Goal: Find specific page/section: Find specific page/section

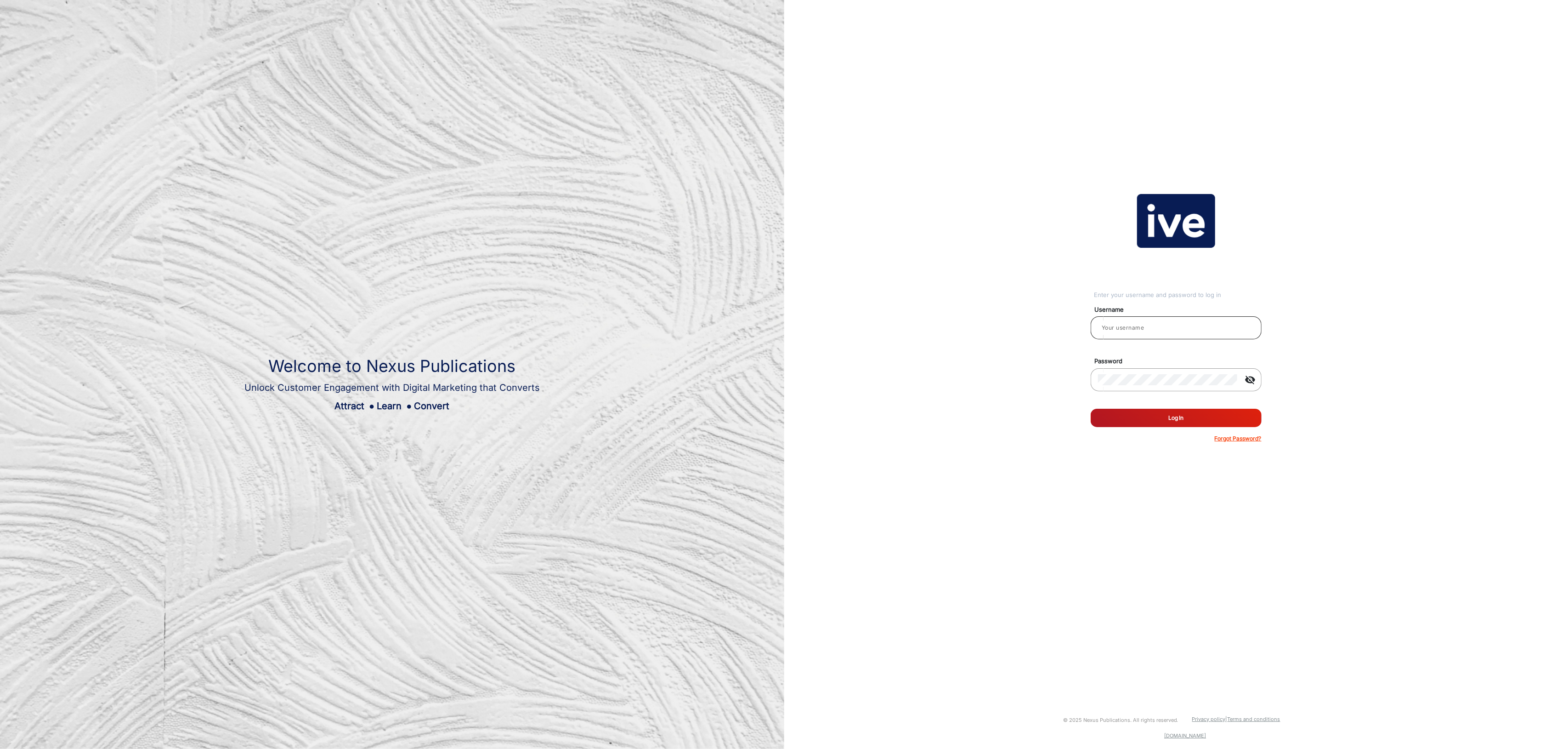
click at [1167, 325] on input "email" at bounding box center [1176, 328] width 156 height 11
type input "[PERSON_NAME]"
click at [1177, 421] on button "Log In" at bounding box center [1176, 417] width 171 height 18
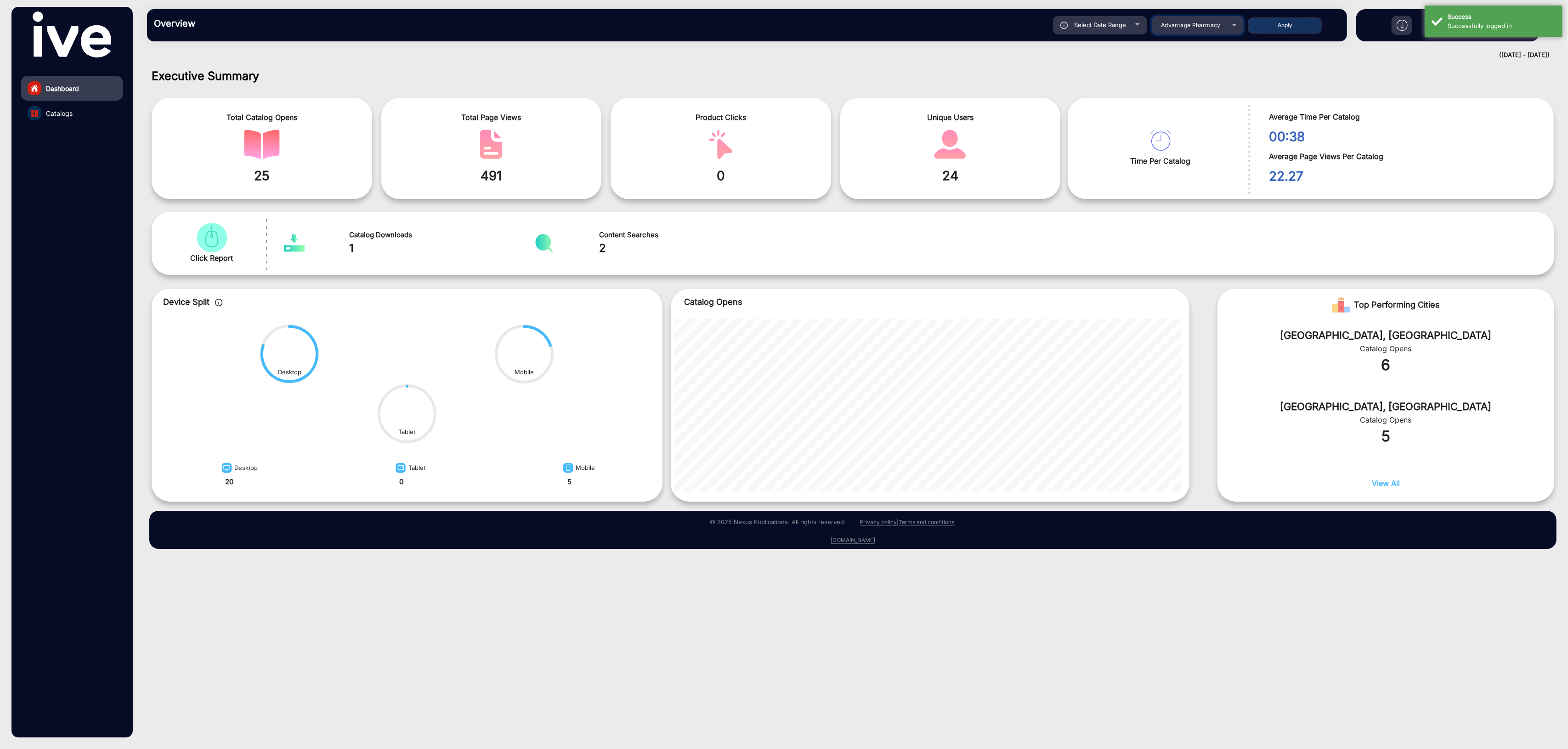
click at [1193, 30] on div "Advantage Pharmacy" at bounding box center [1191, 25] width 74 height 11
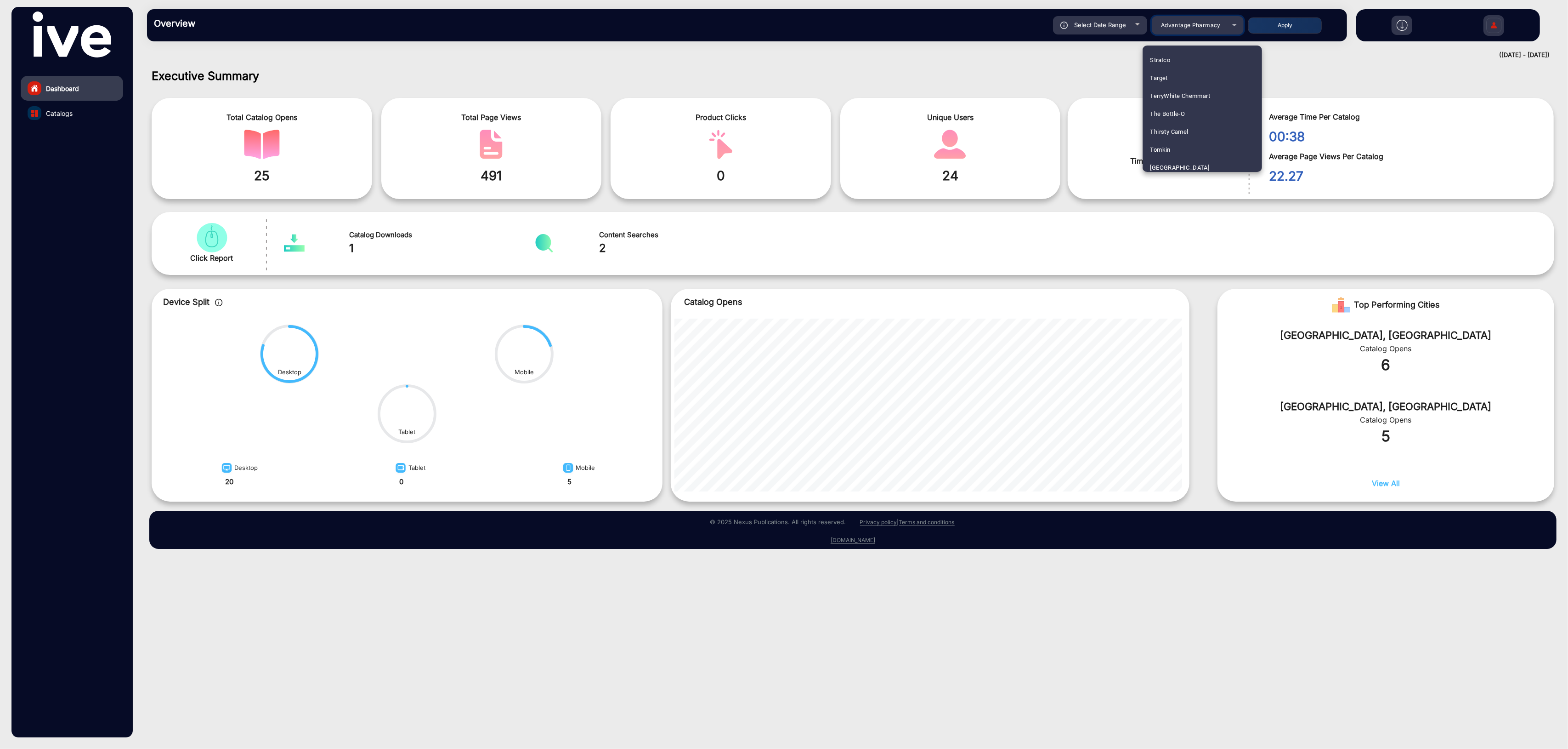
scroll to position [1619, 0]
click at [1183, 105] on span "The Bottle-O" at bounding box center [1168, 107] width 35 height 18
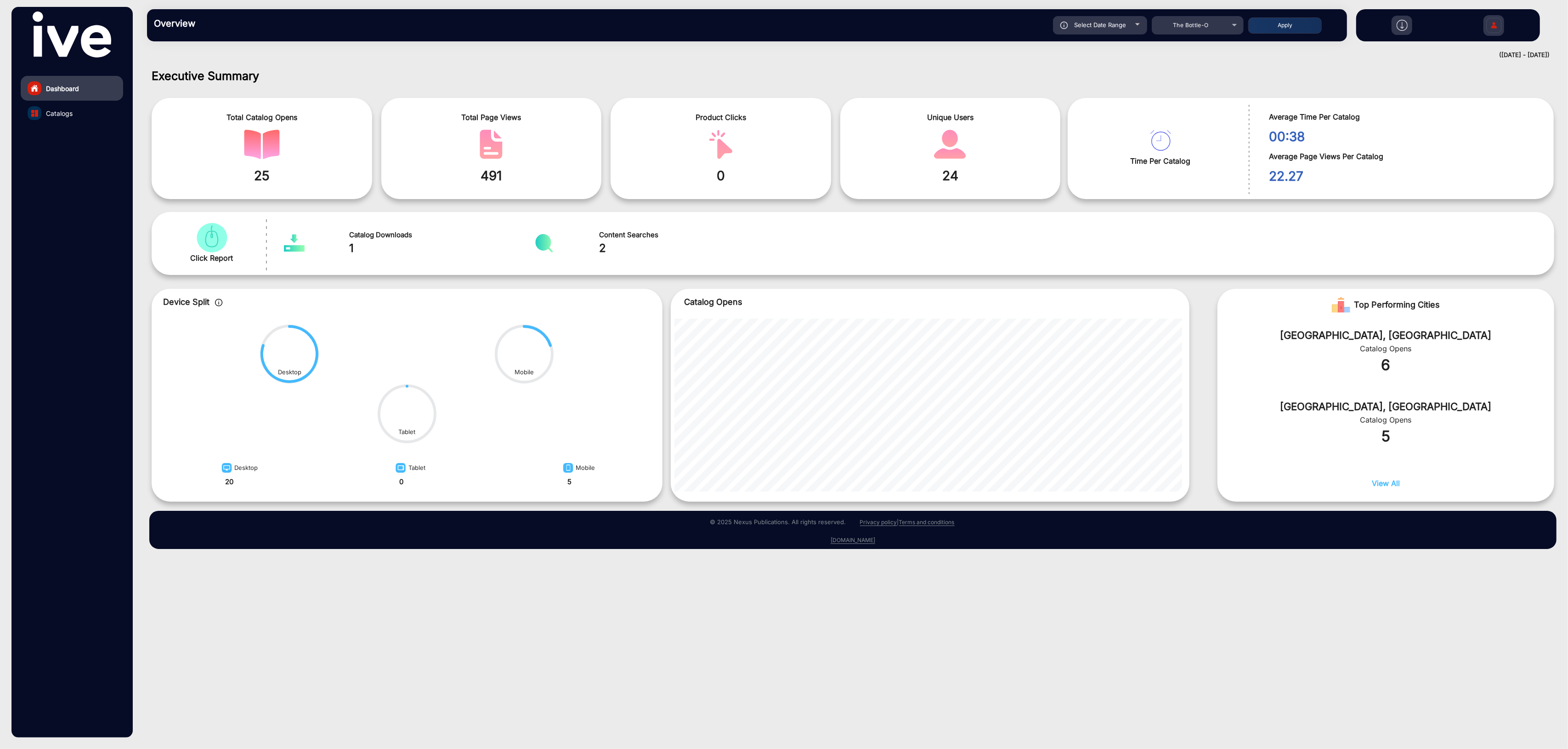
click at [1109, 33] on div "Select Date Range" at bounding box center [1100, 25] width 94 height 18
type input "[DATE]"
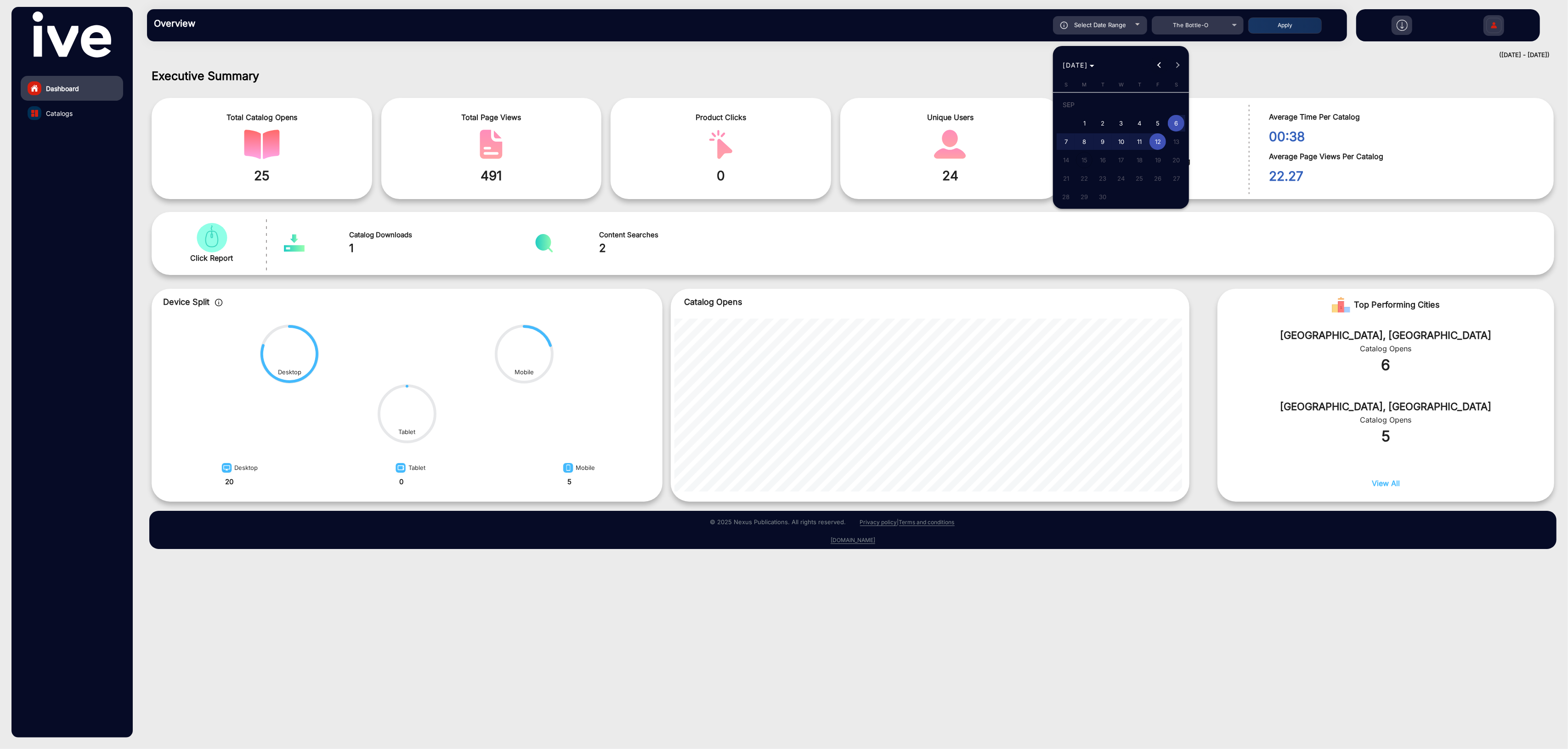
click at [1161, 66] on button "Previous month" at bounding box center [1159, 65] width 18 height 18
click at [1162, 107] on span "1" at bounding box center [1158, 107] width 17 height 19
type input "[DATE]"
click at [1176, 66] on button "Next month" at bounding box center [1177, 65] width 18 height 18
drag, startPoint x: 1157, startPoint y: 145, endPoint x: 1158, endPoint y: 140, distance: 5.1
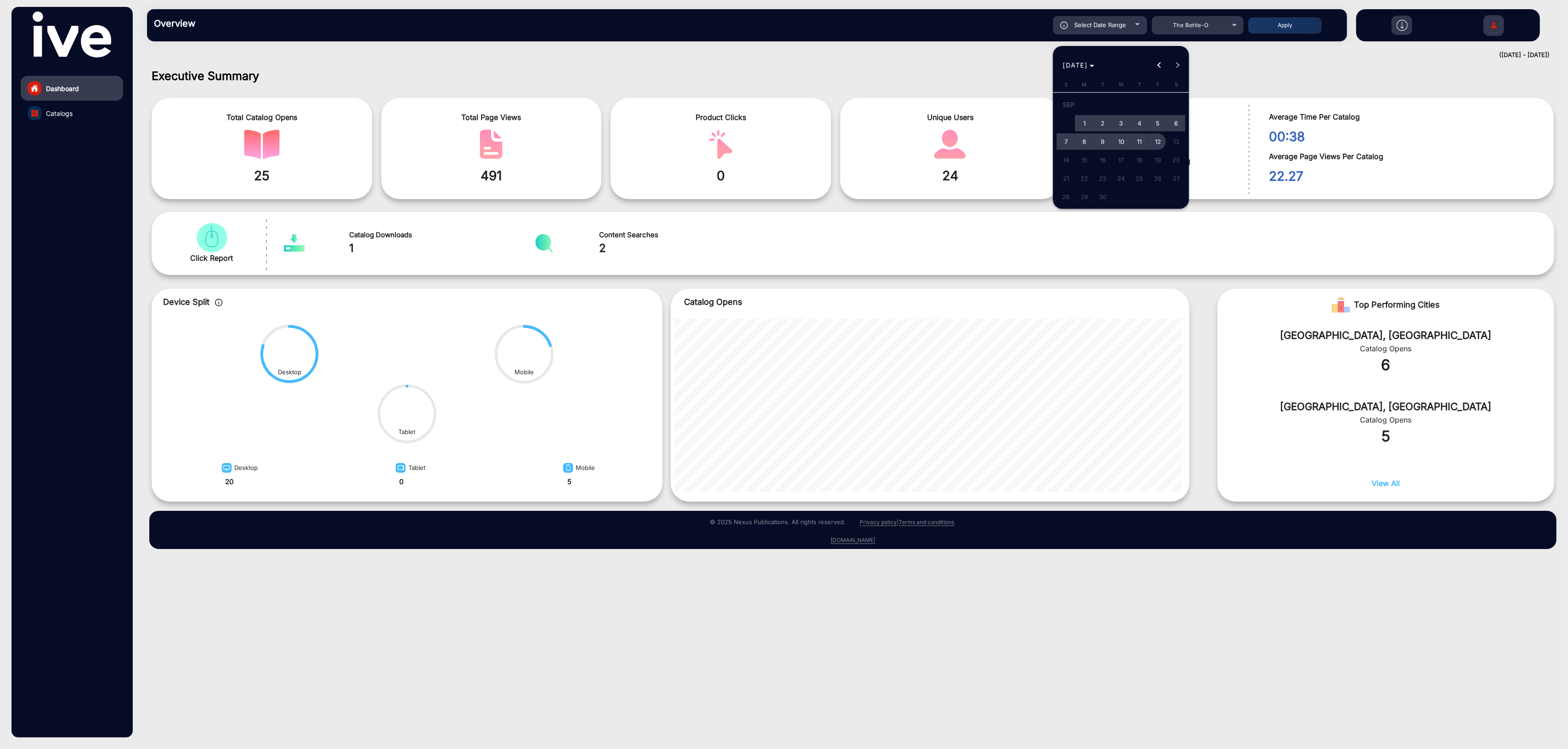
click at [1157, 146] on span "12" at bounding box center [1158, 141] width 17 height 17
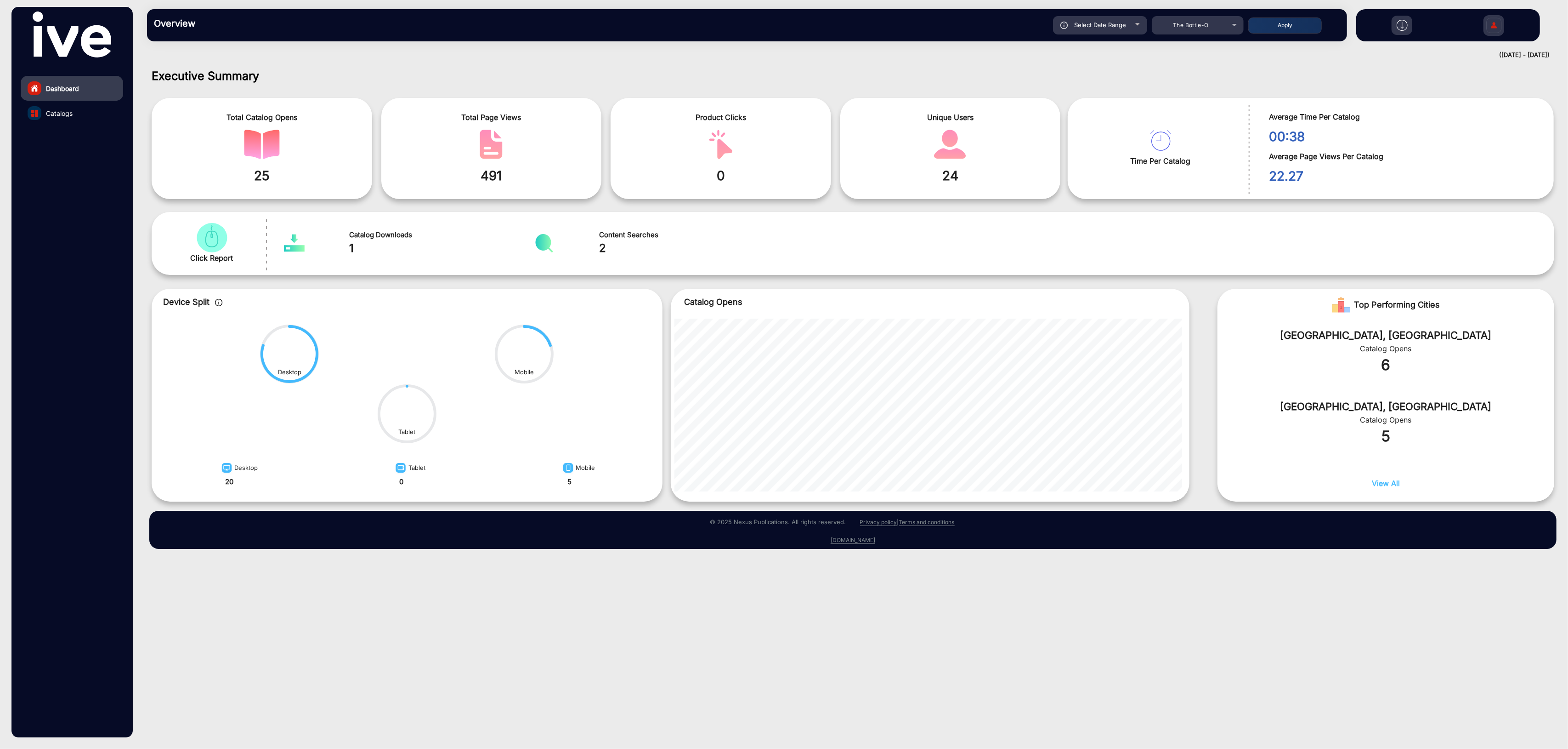
type input "[DATE]"
click at [1299, 29] on button "Apply" at bounding box center [1285, 25] width 74 height 17
type input "[DATE]"
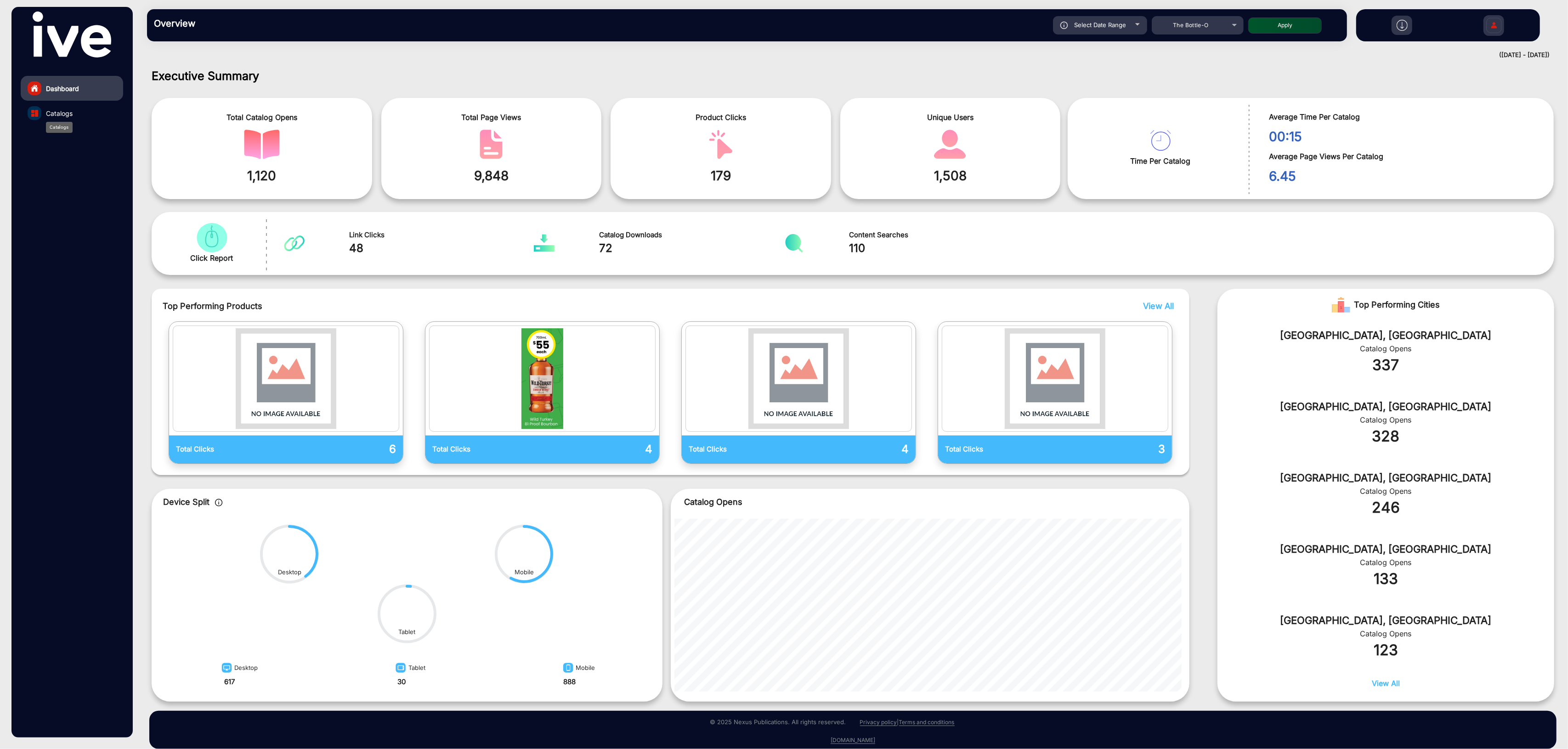
click at [52, 113] on span "Catalogs" at bounding box center [59, 113] width 27 height 10
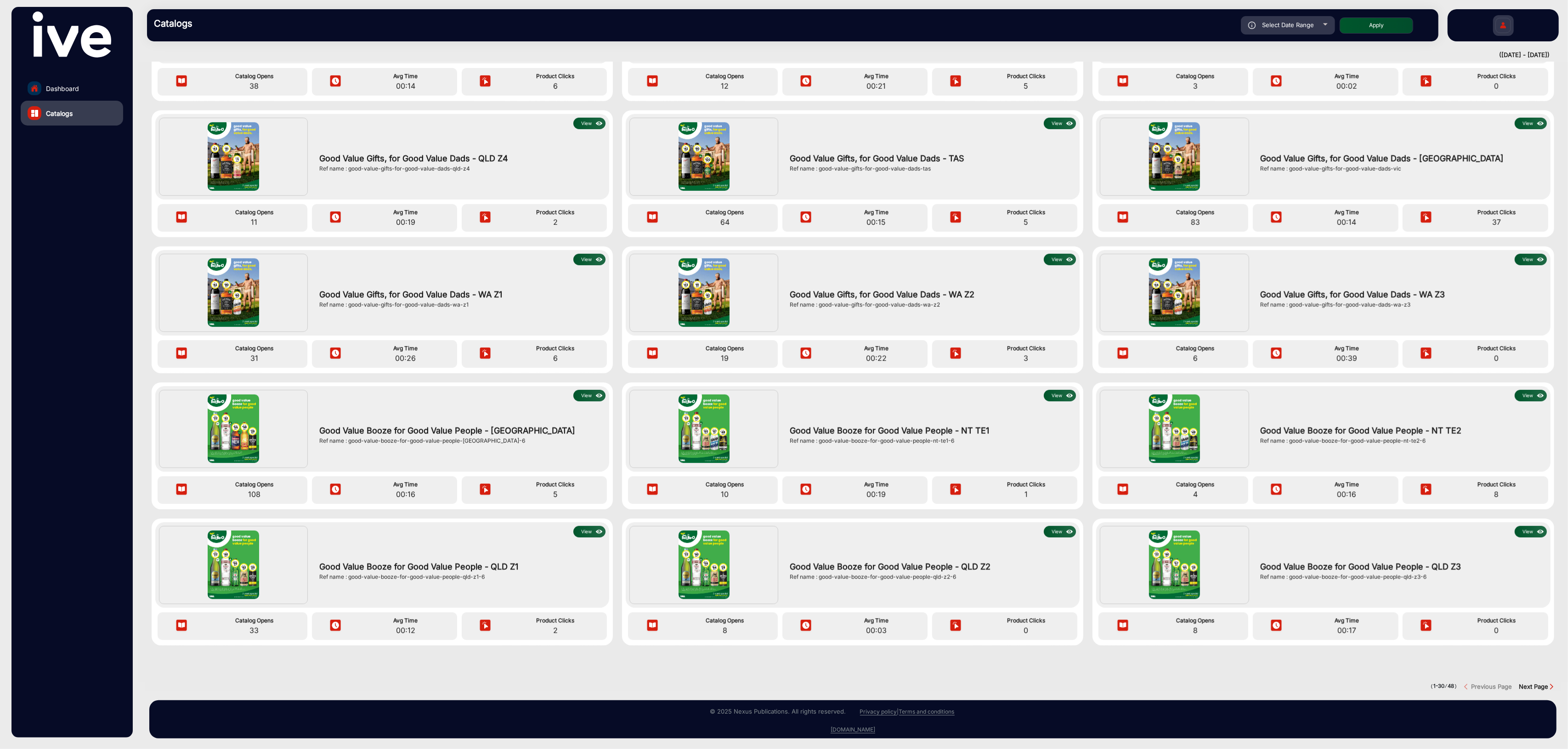
scroll to position [814, 0]
click at [1308, 28] on span "Select Date Range" at bounding box center [1288, 24] width 52 height 7
type input "[DATE]"
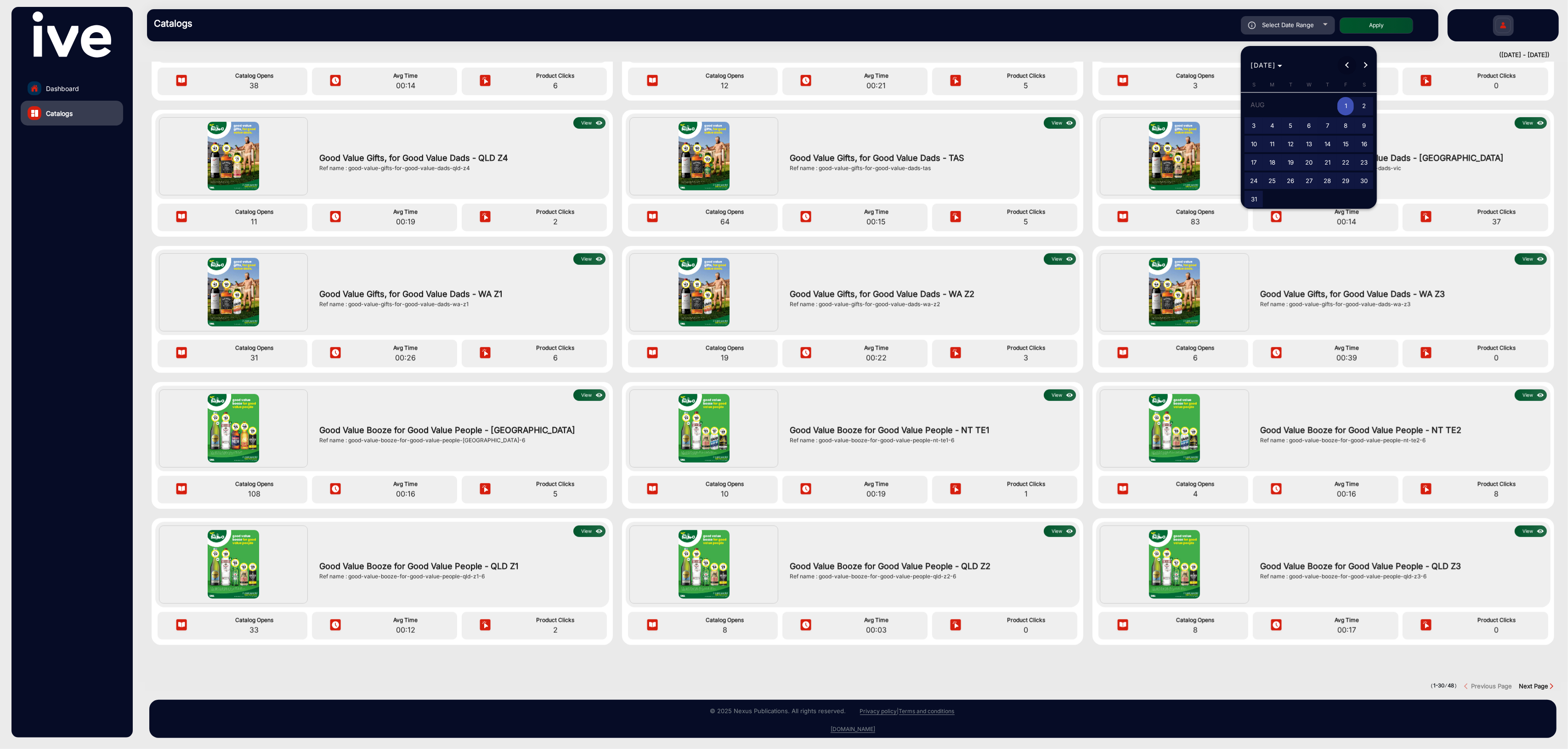
click at [1346, 69] on span "Previous month" at bounding box center [1346, 65] width 18 height 18
click at [1293, 120] on span "1" at bounding box center [1290, 123] width 17 height 17
type input "[DATE]"
click at [1369, 66] on span "Next month" at bounding box center [1366, 65] width 18 height 18
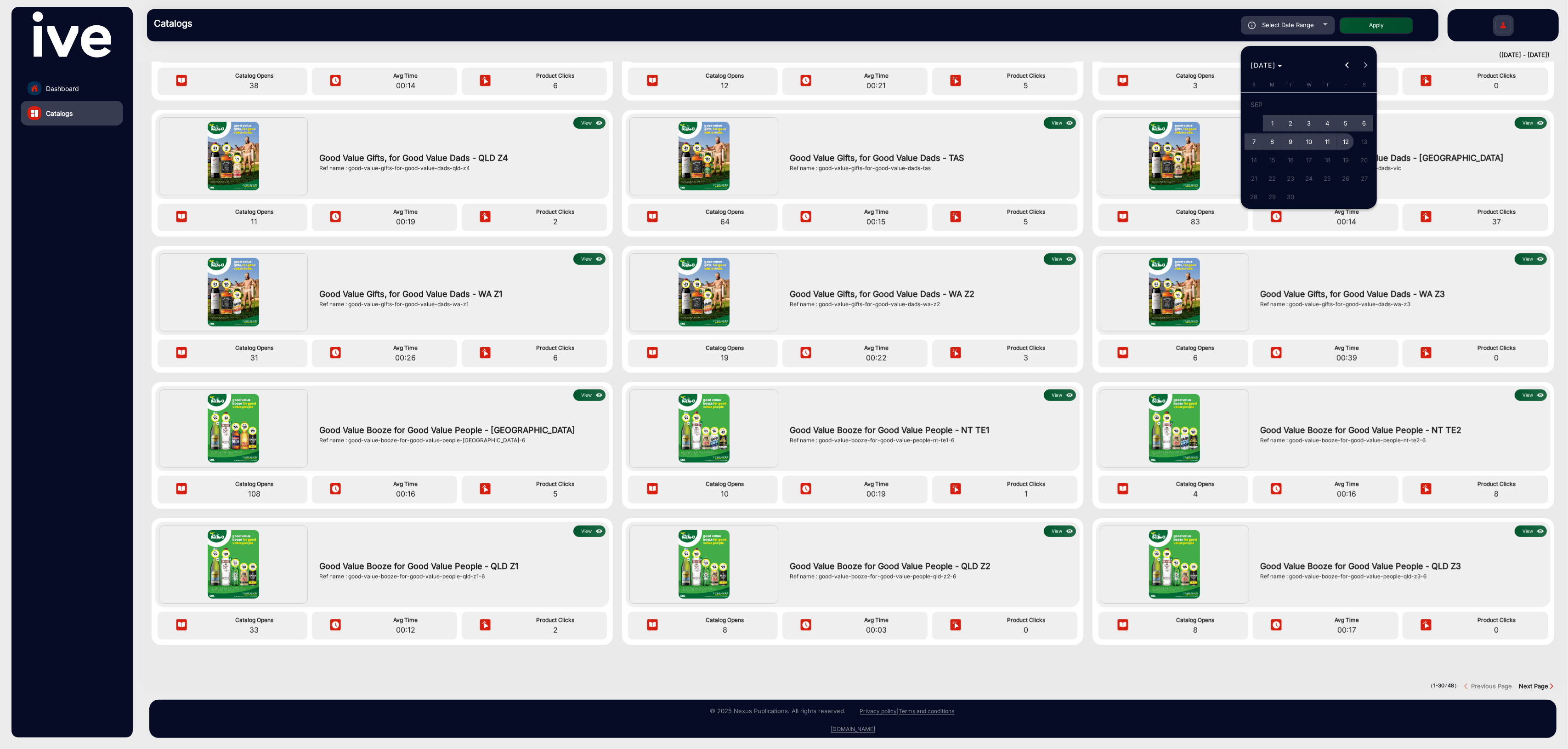
click at [1339, 144] on span "12" at bounding box center [1346, 141] width 17 height 17
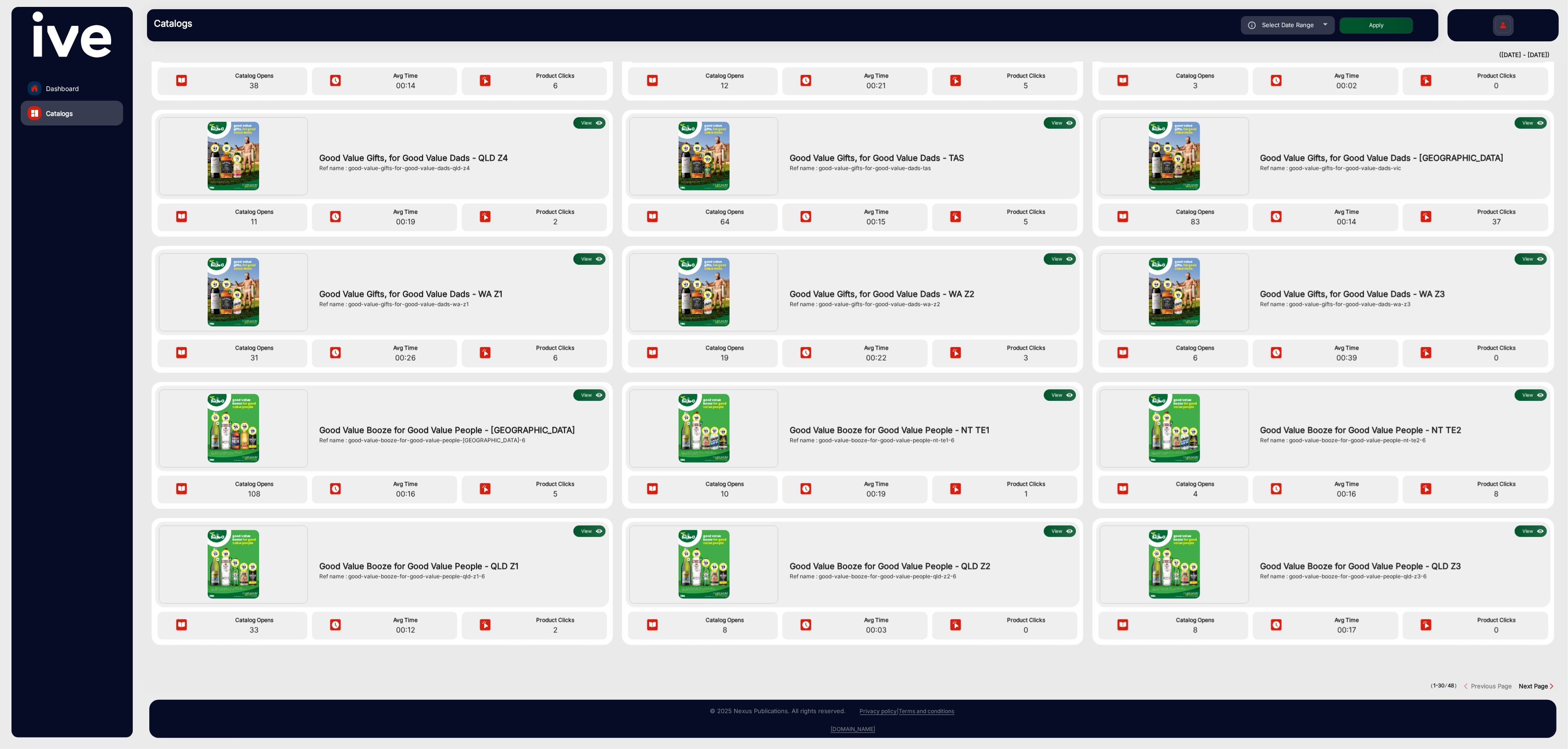
type input "[DATE]"
click at [1383, 29] on button "Apply" at bounding box center [1377, 25] width 74 height 17
type input "[DATE]"
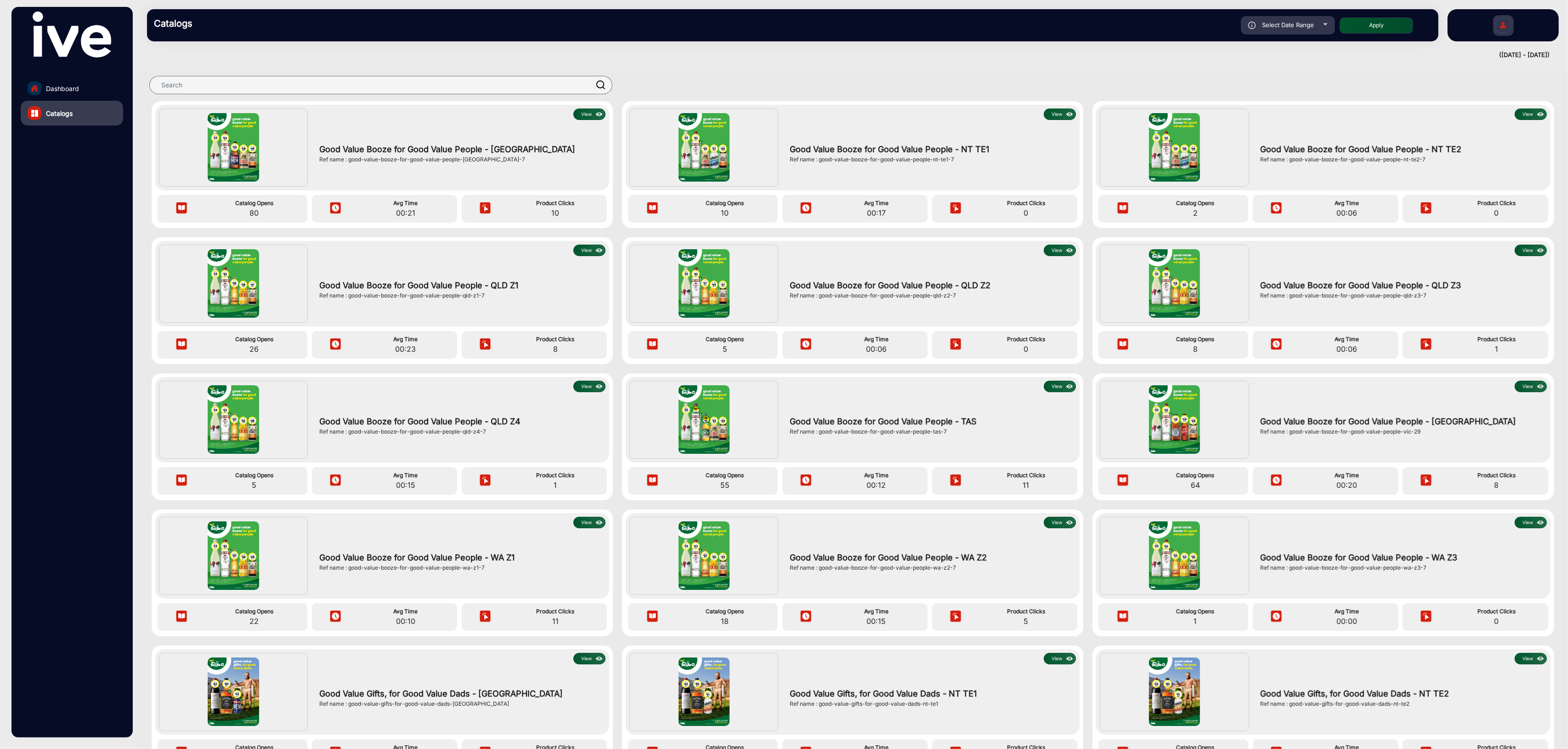
click at [1290, 24] on span "Select Date Range" at bounding box center [1288, 24] width 52 height 7
type input "[DATE]"
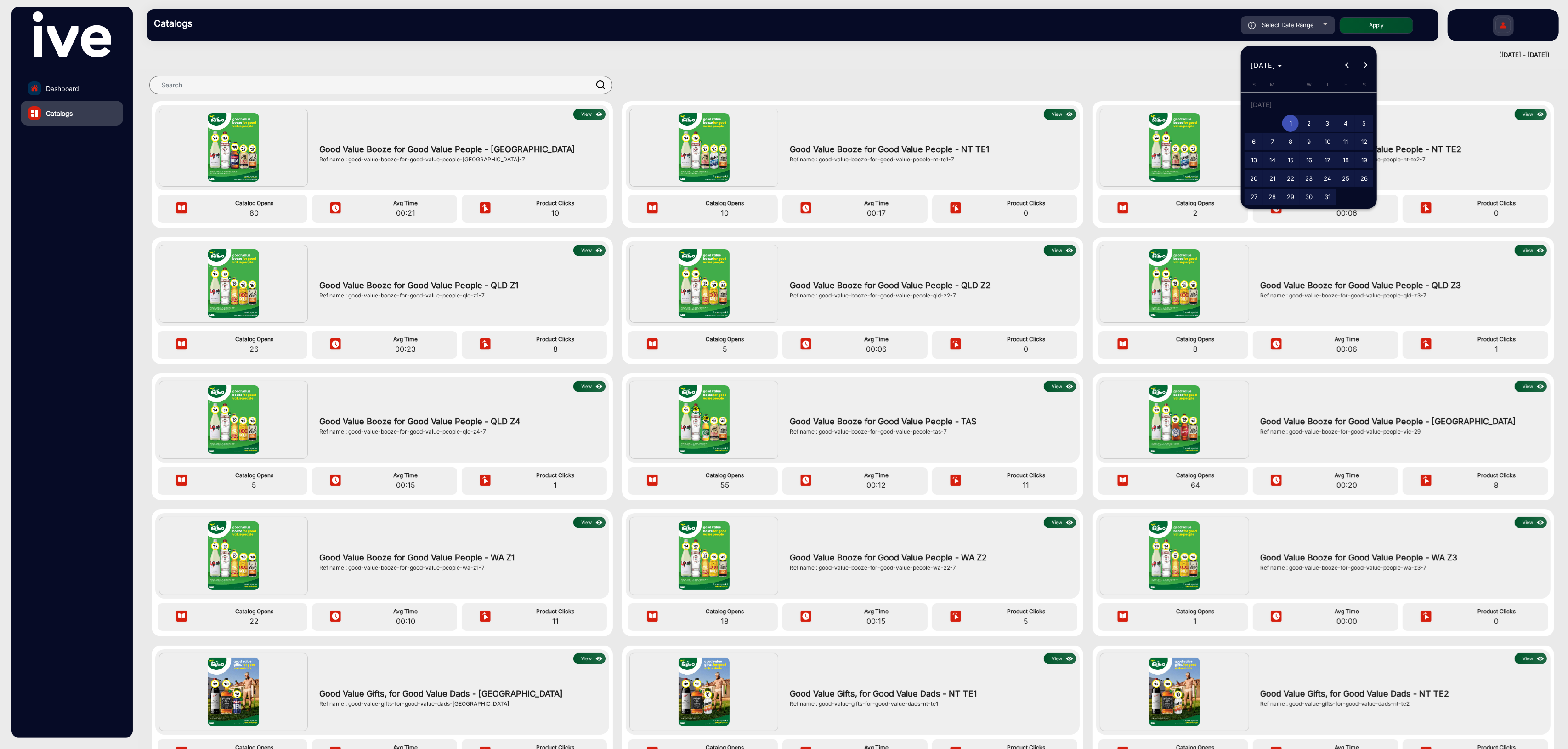
click at [43, 91] on div at bounding box center [784, 374] width 1568 height 749
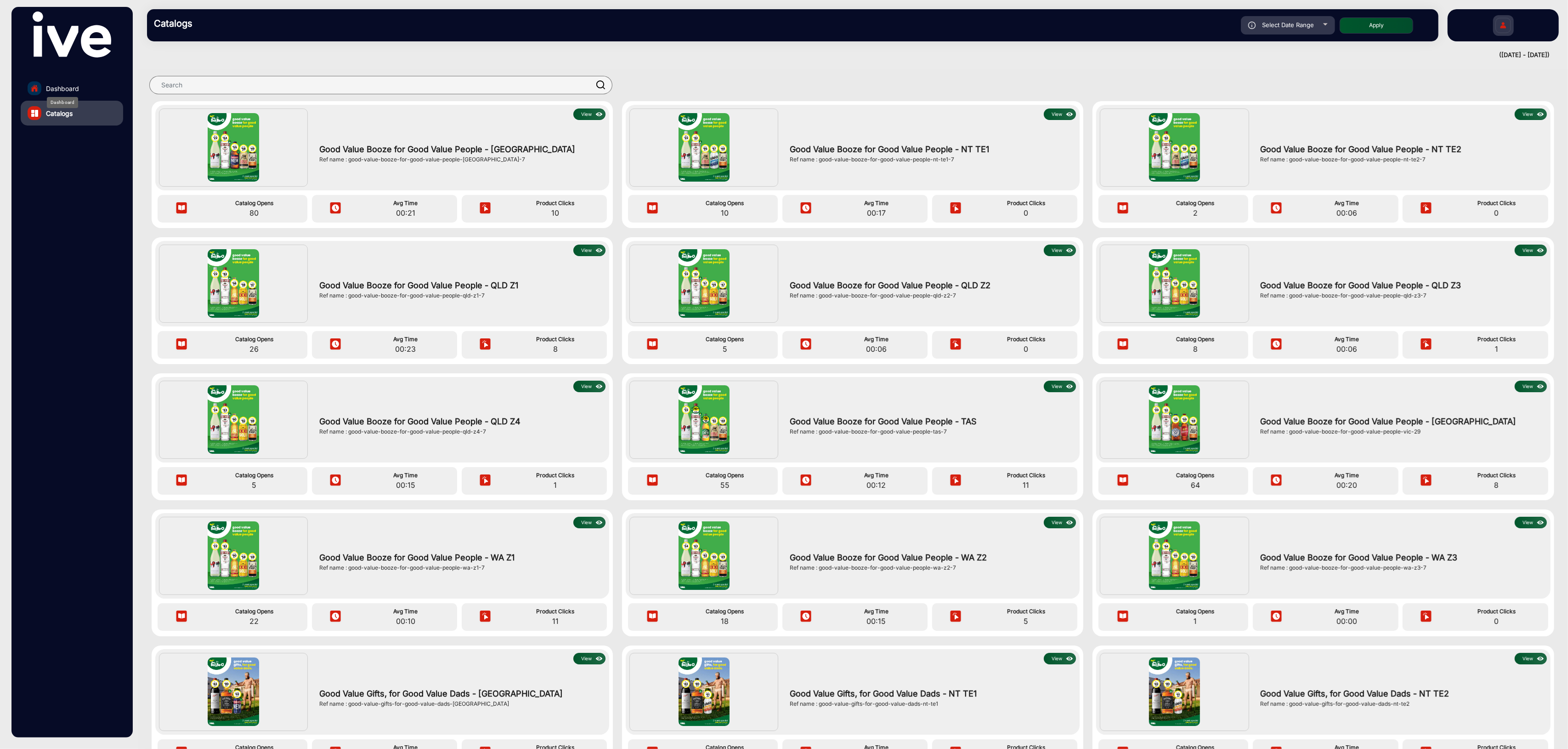
click at [76, 86] on span "Dashboard" at bounding box center [63, 88] width 33 height 10
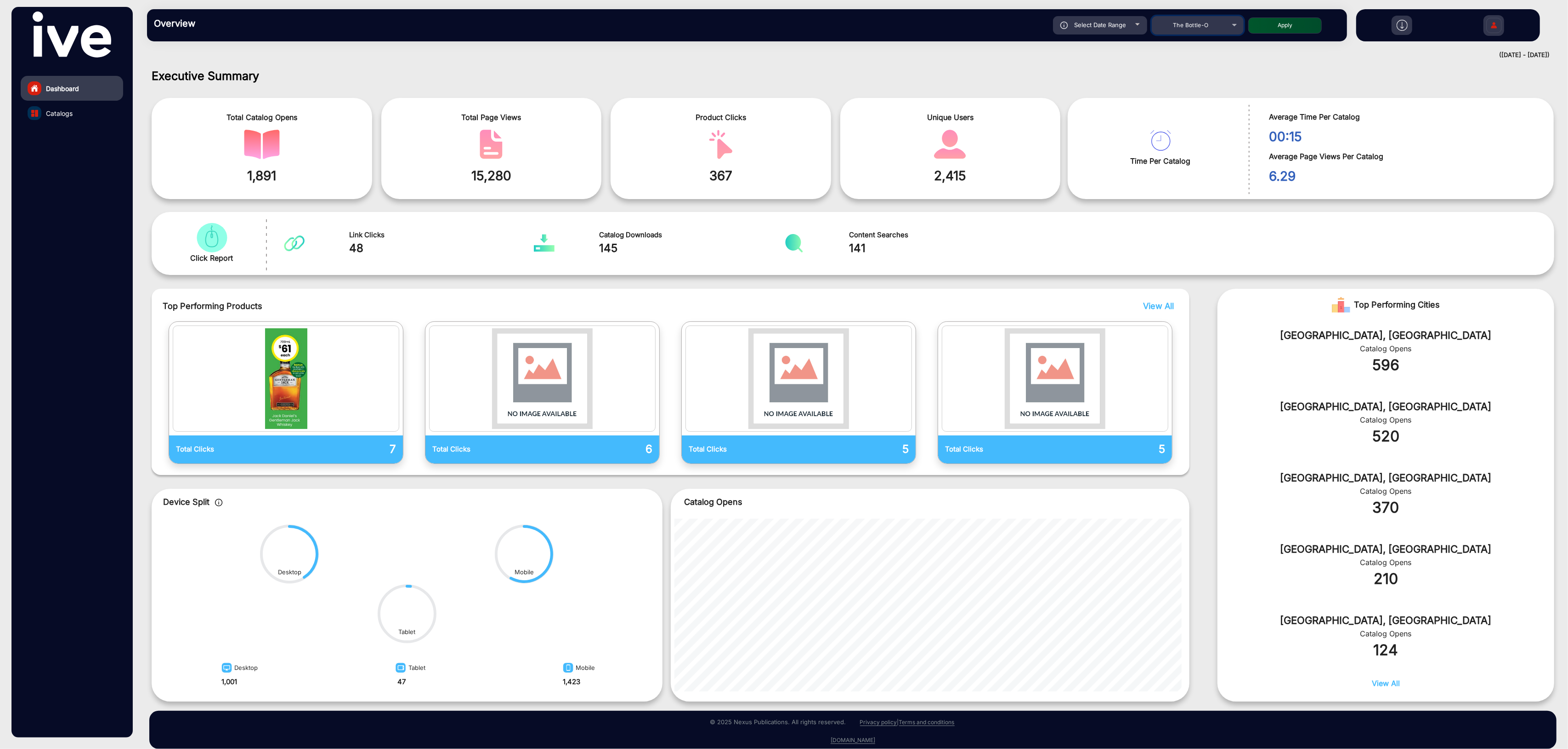
click at [1178, 28] on span "The Bottle-O" at bounding box center [1191, 25] width 36 height 7
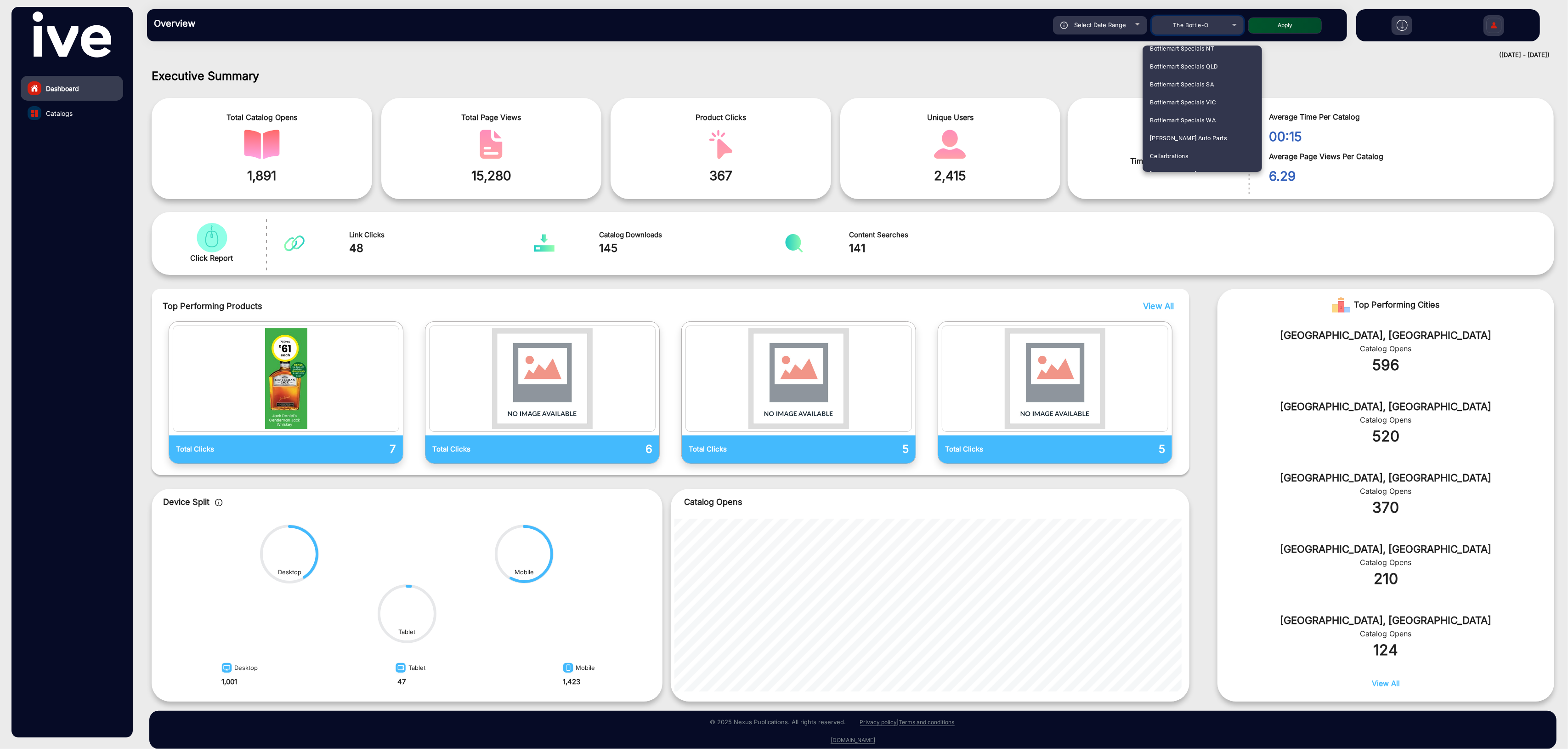
scroll to position [578, 0]
click at [1192, 143] on mat-option "Cellarbrations" at bounding box center [1203, 143] width 120 height 18
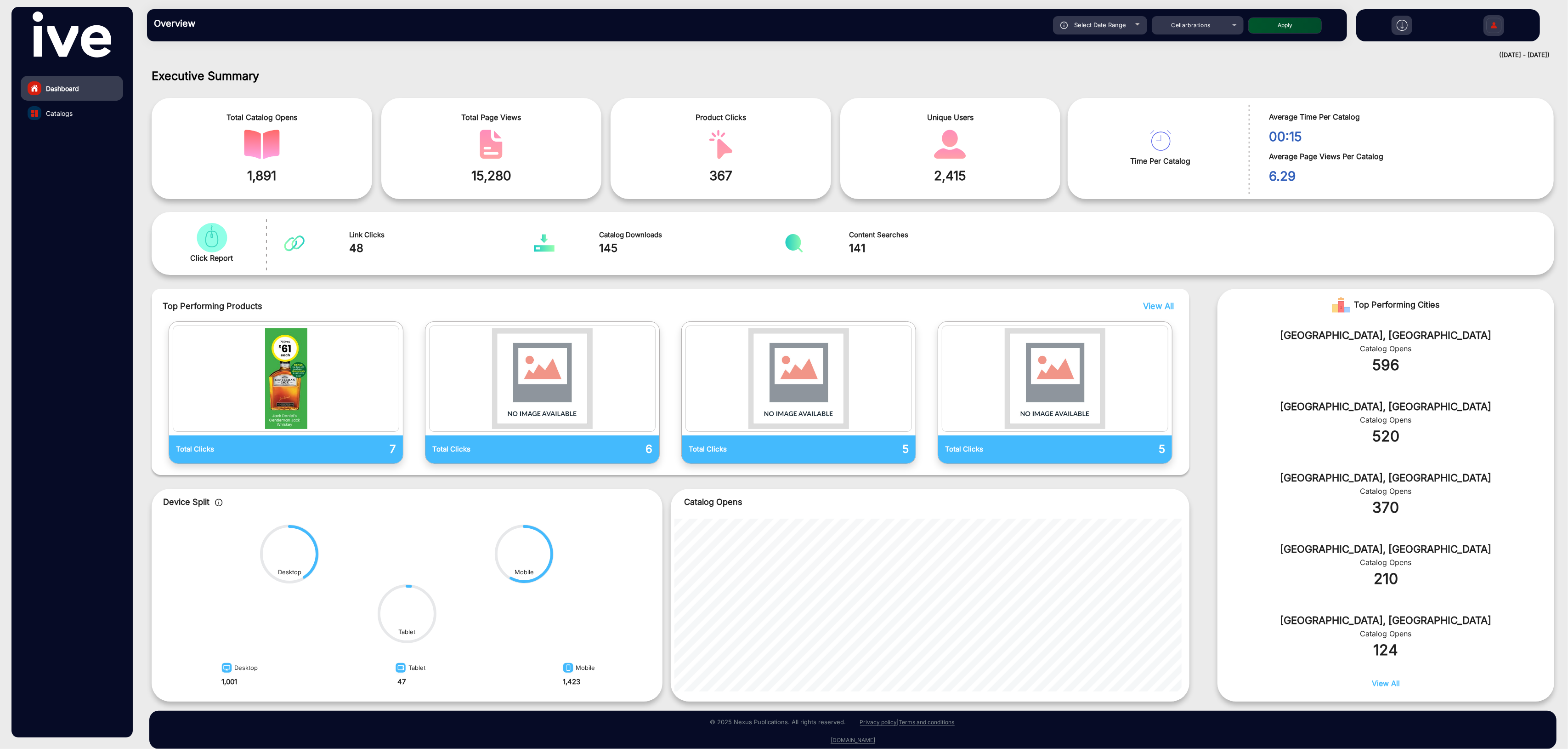
click at [1104, 29] on div "Select Date Range" at bounding box center [1100, 25] width 94 height 18
type input "[DATE]"
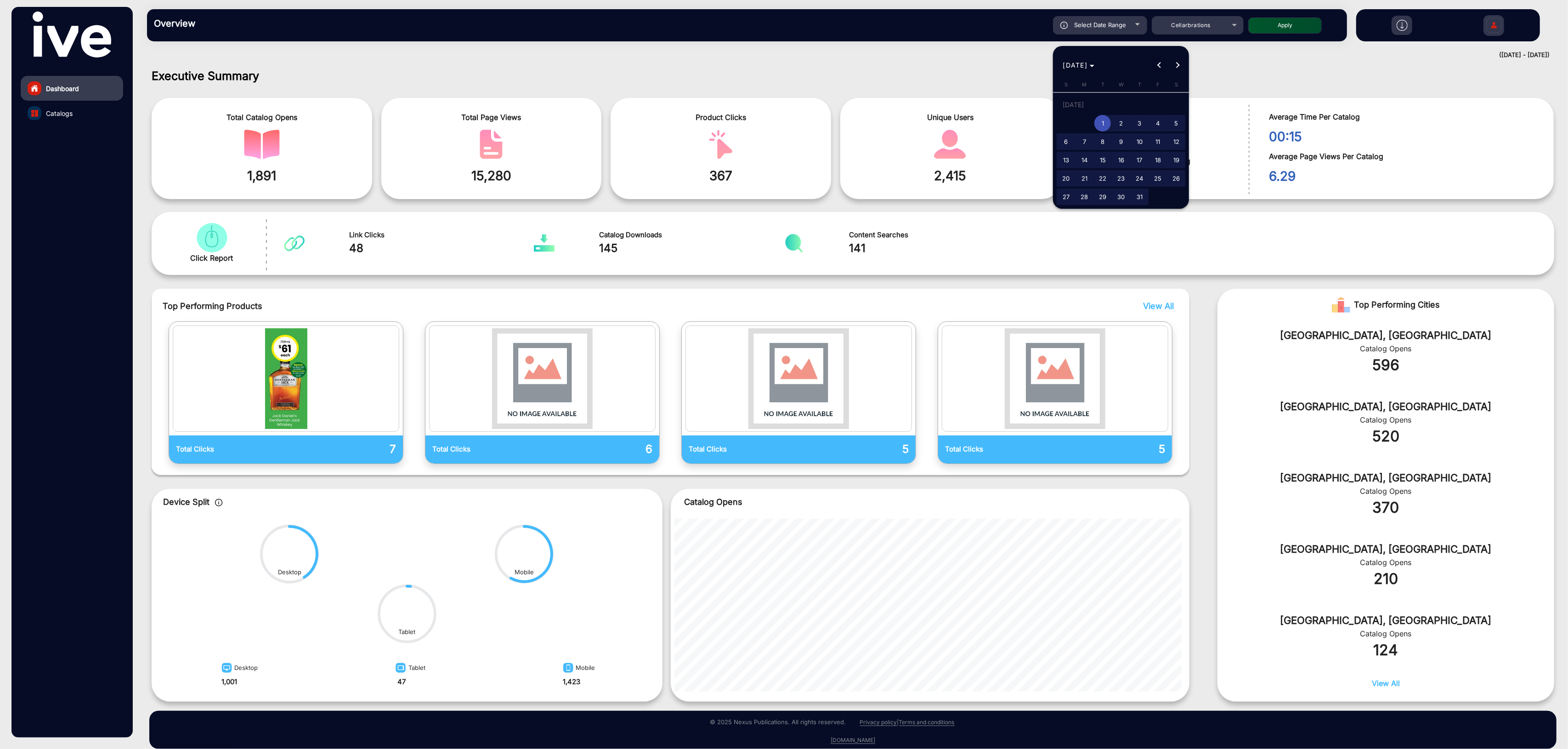
click at [1160, 63] on button "Previous month" at bounding box center [1159, 65] width 18 height 18
click at [1140, 102] on span "1" at bounding box center [1139, 107] width 17 height 19
type input "[DATE]"
click at [1182, 64] on span "Next month" at bounding box center [1177, 65] width 18 height 18
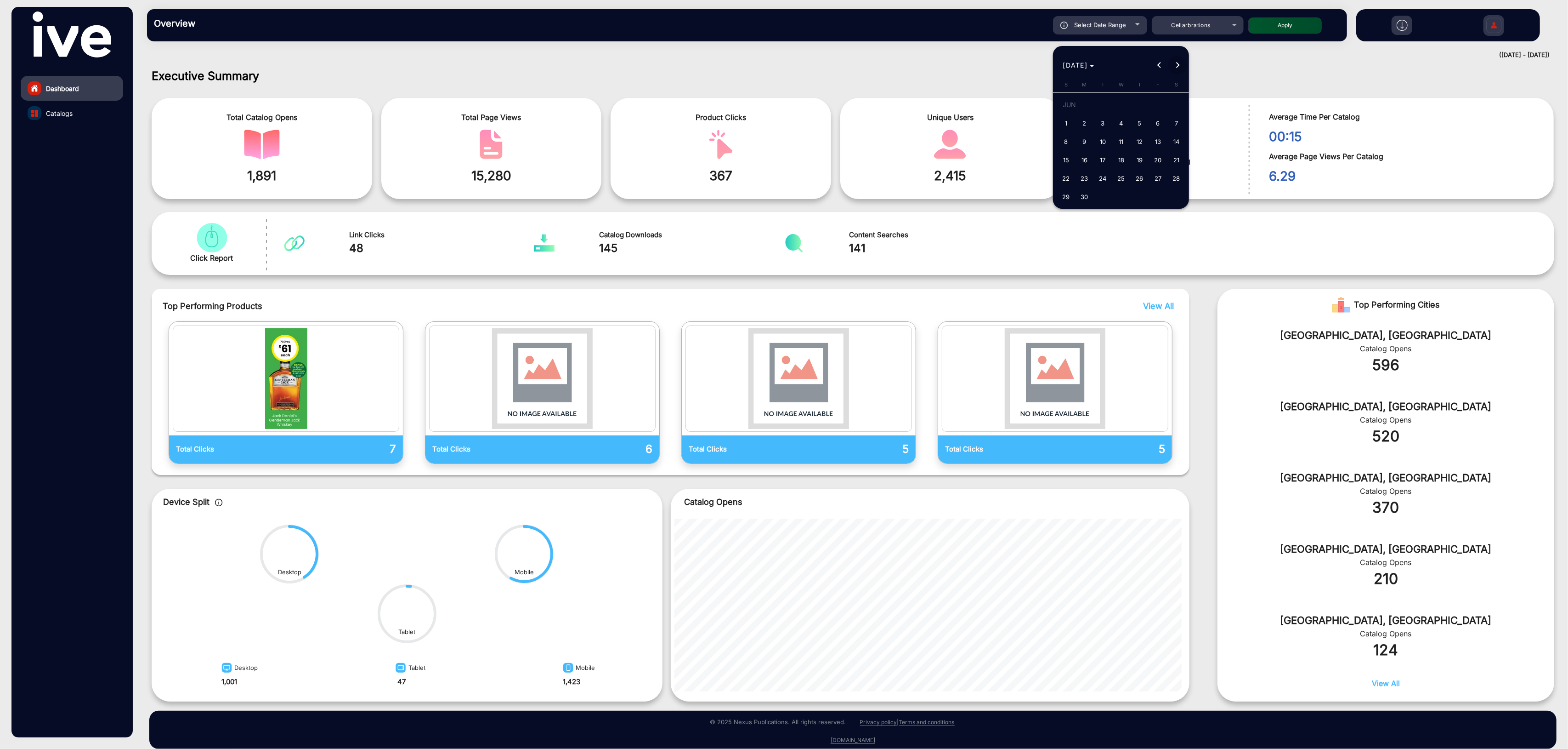
click at [1182, 64] on span "Next month" at bounding box center [1177, 65] width 18 height 18
click at [1178, 63] on button "Next month" at bounding box center [1177, 65] width 18 height 18
click at [1154, 138] on span "12" at bounding box center [1158, 141] width 17 height 17
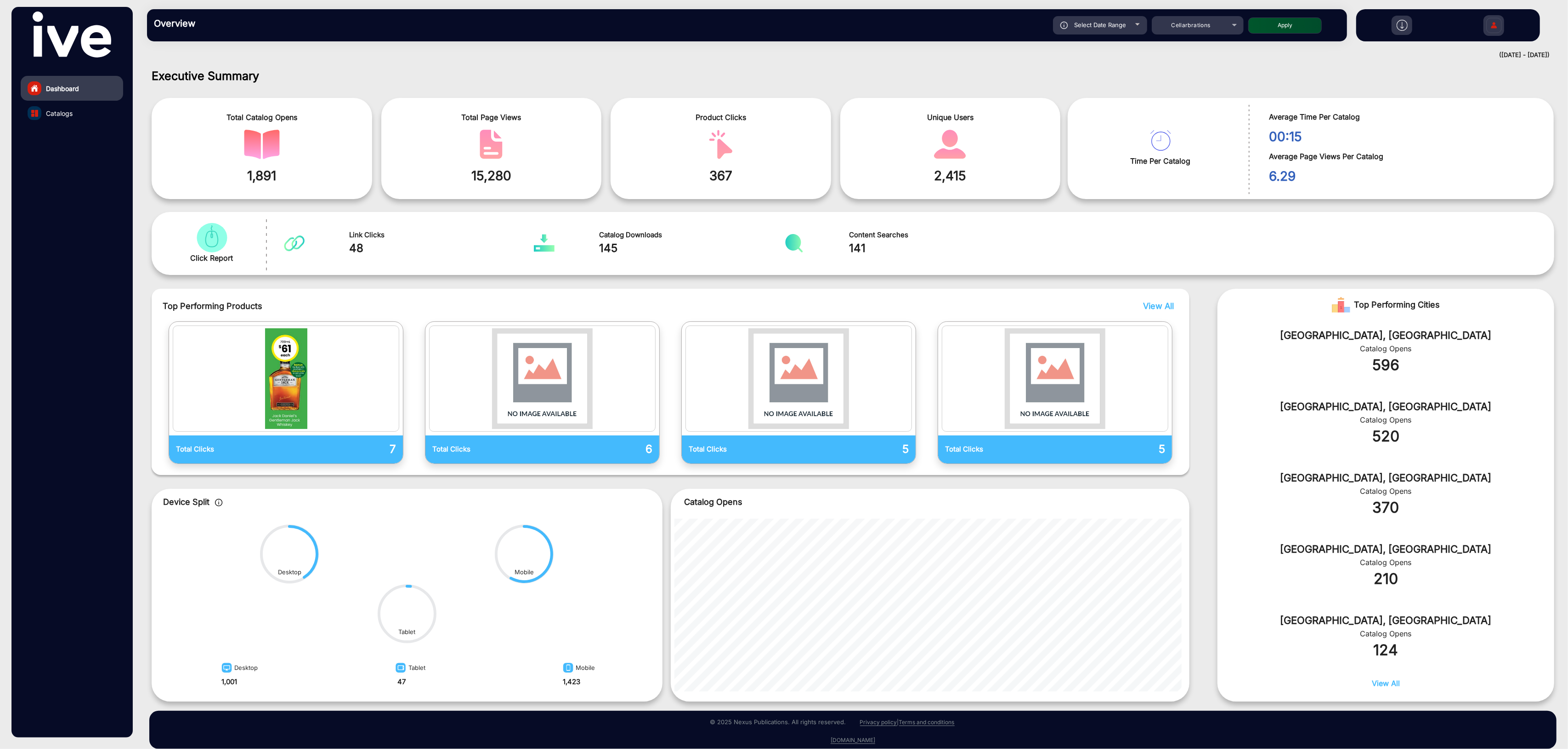
type input "[DATE]"
click at [1288, 20] on button "Apply" at bounding box center [1285, 25] width 74 height 17
type input "[DATE]"
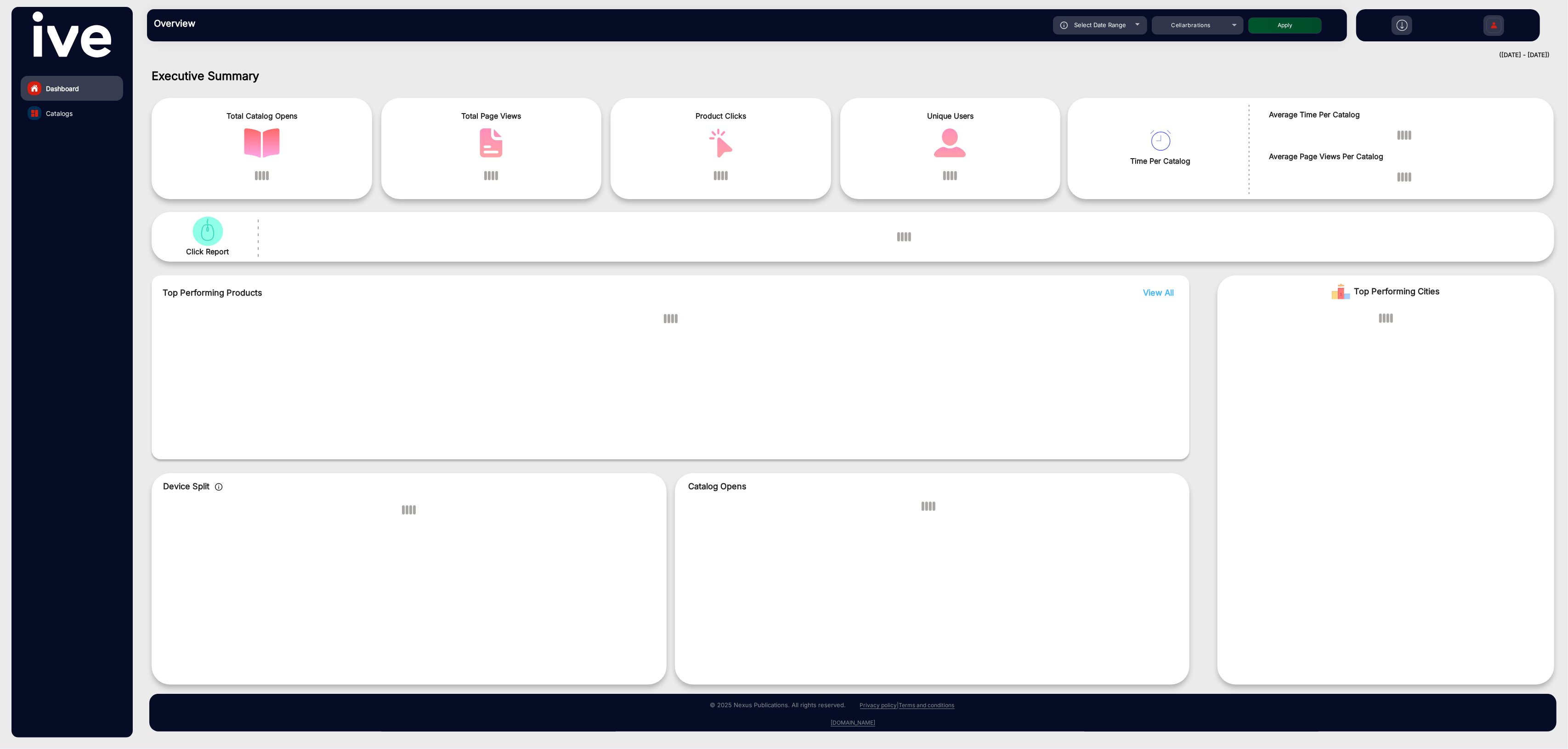
scroll to position [0, 0]
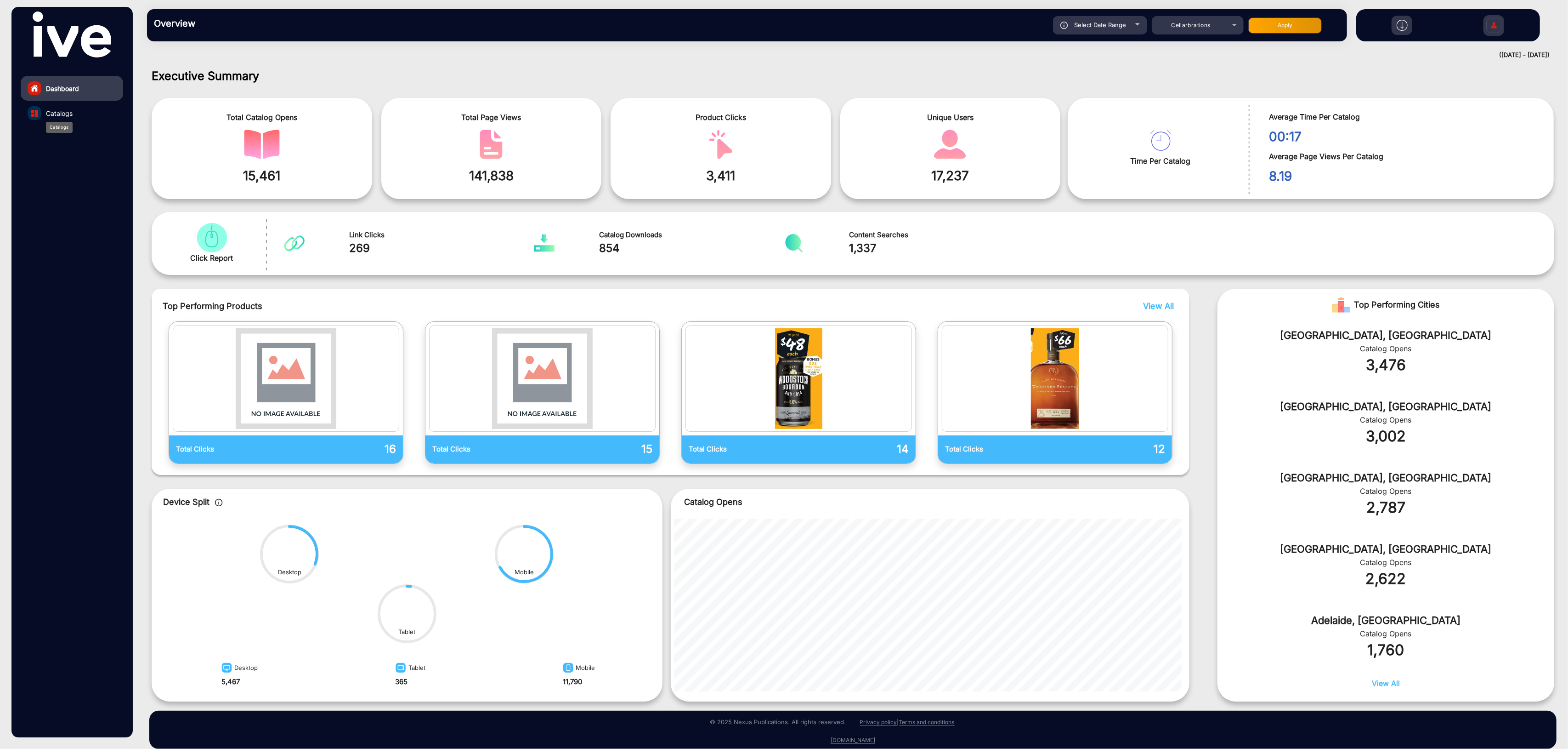
click at [51, 114] on span "Catalogs" at bounding box center [59, 113] width 27 height 10
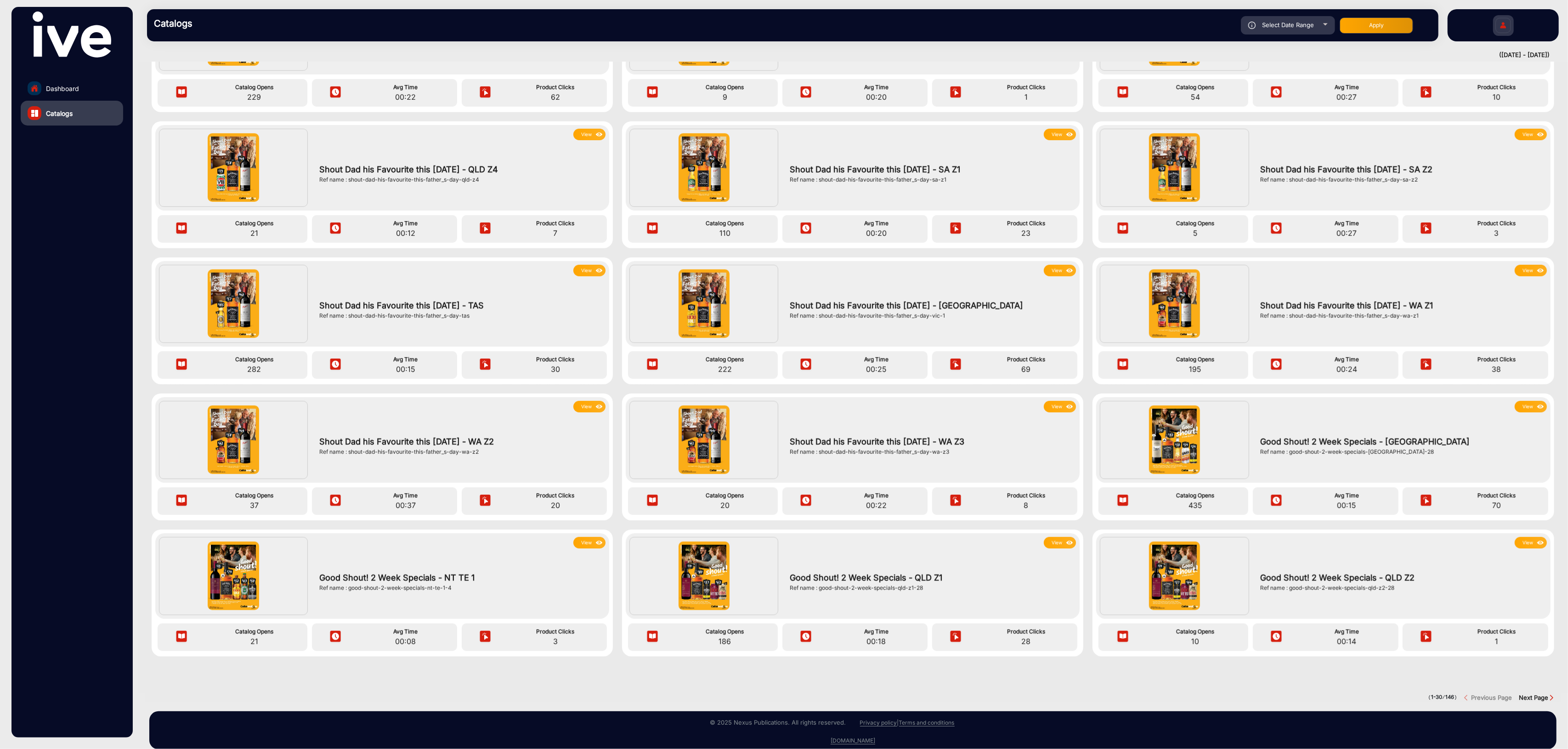
scroll to position [814, 0]
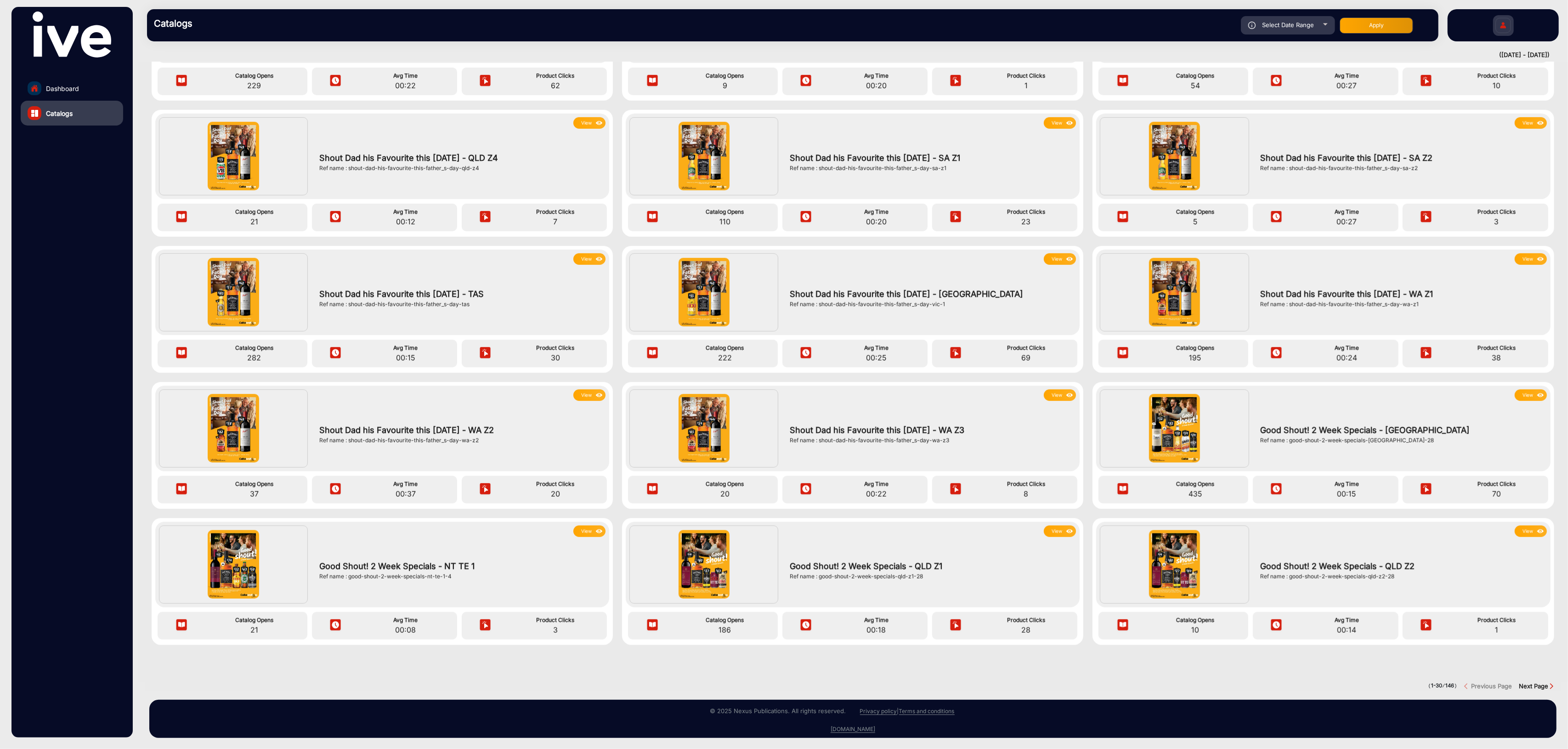
click at [1055, 253] on button "View" at bounding box center [1060, 258] width 32 height 11
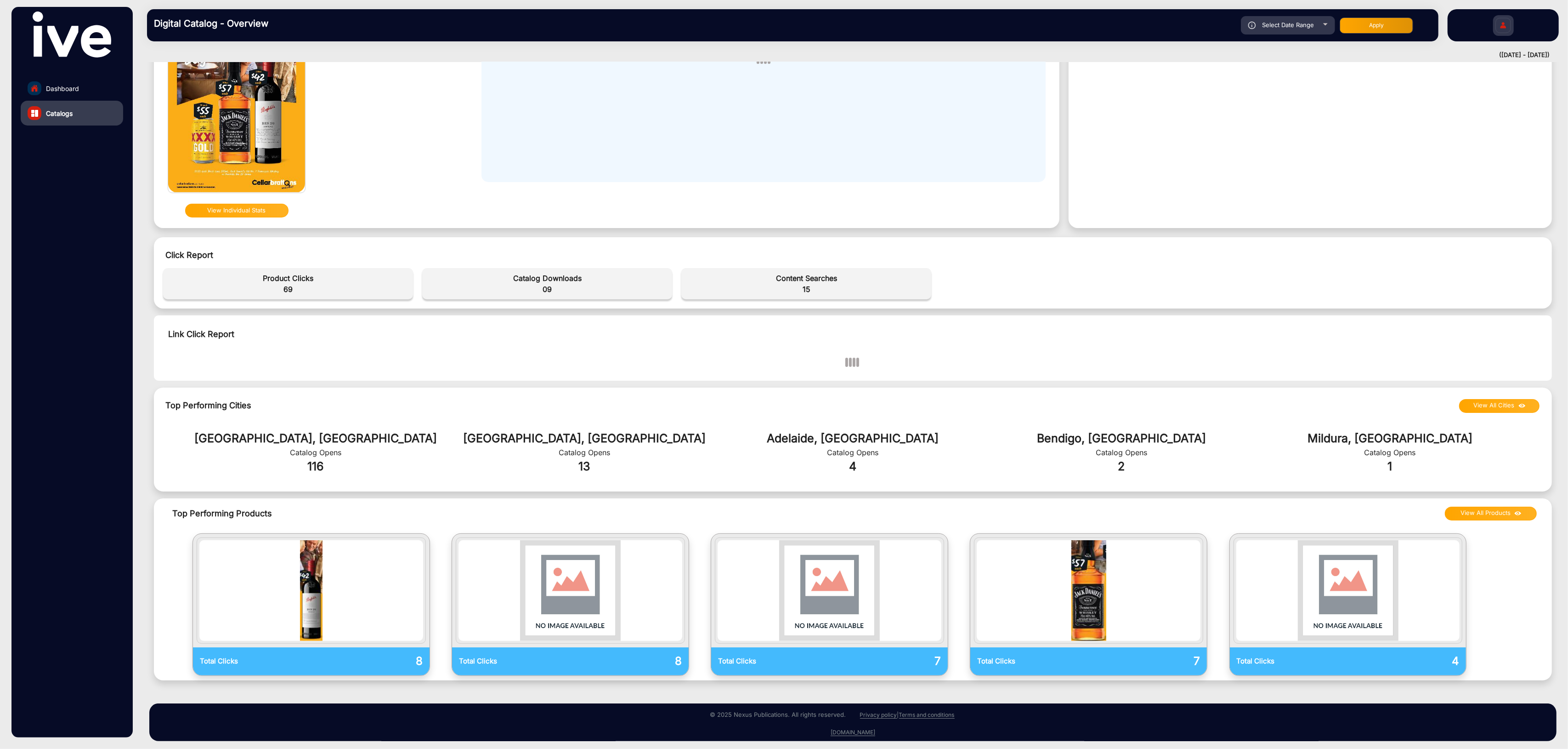
scroll to position [122, 0]
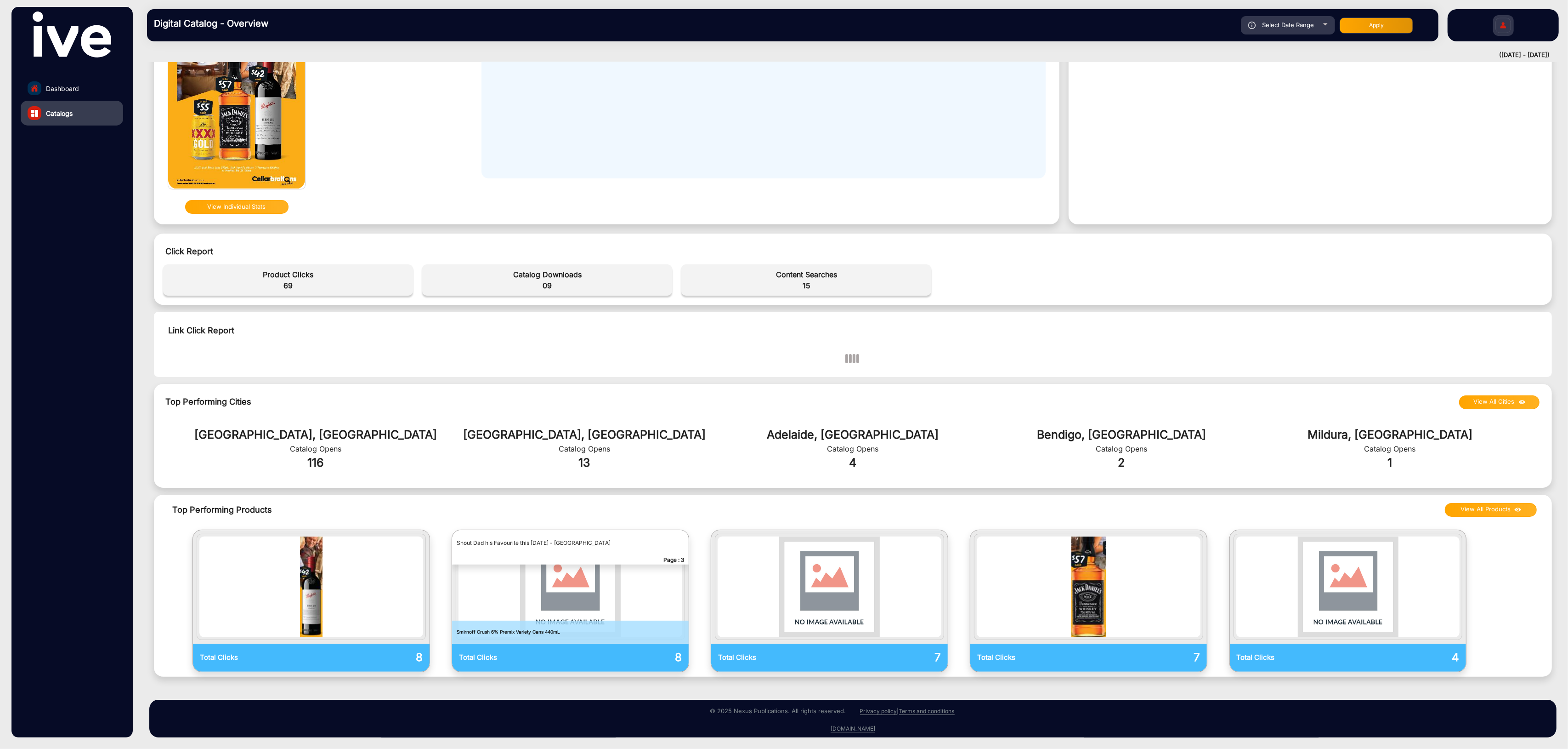
click at [596, 606] on img "catalog" at bounding box center [571, 587] width 224 height 101
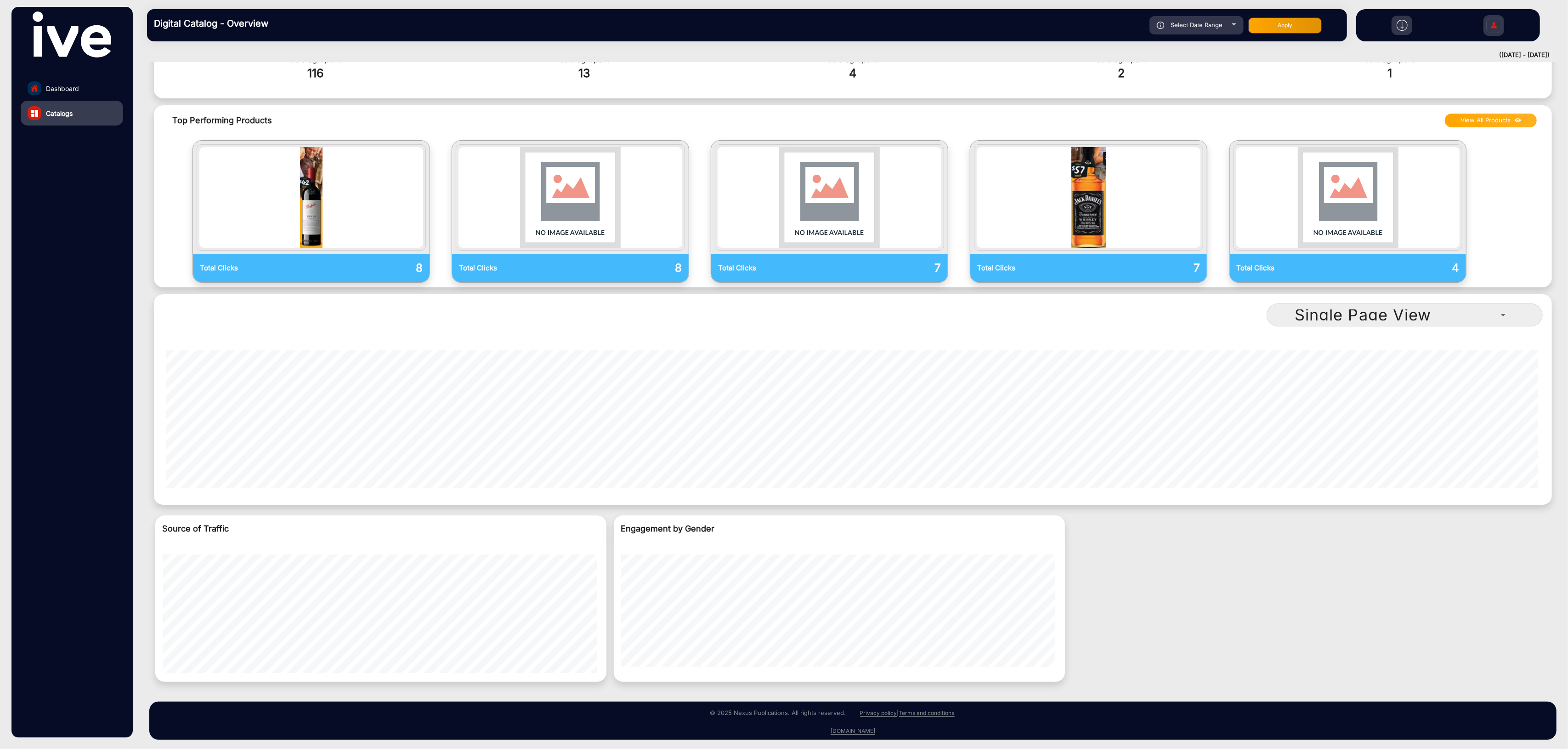
scroll to position [447, 0]
